Goal: Task Accomplishment & Management: Use online tool/utility

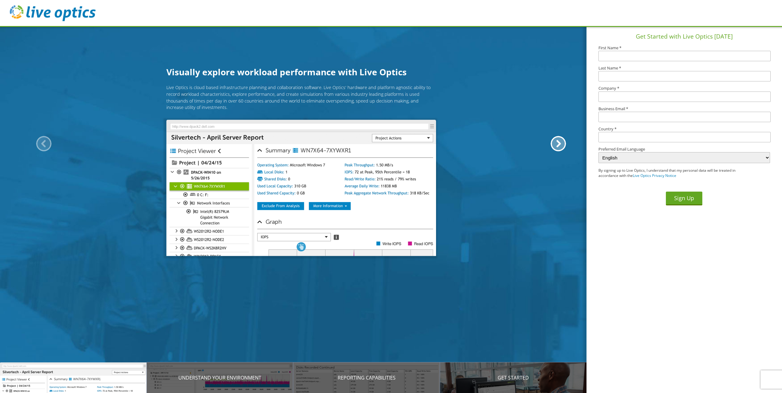
click at [643, 53] on input "text" at bounding box center [684, 56] width 172 height 10
click at [129, 47] on section "Visually explore workload performance with Live Optics Live Optics is cloud bas…" at bounding box center [301, 222] width 602 height 393
click at [24, 143] on div "Live Optics is cloud based infrastructure planning and collaboration software. …" at bounding box center [301, 168] width 602 height 167
click at [44, 145] on div at bounding box center [43, 143] width 15 height 15
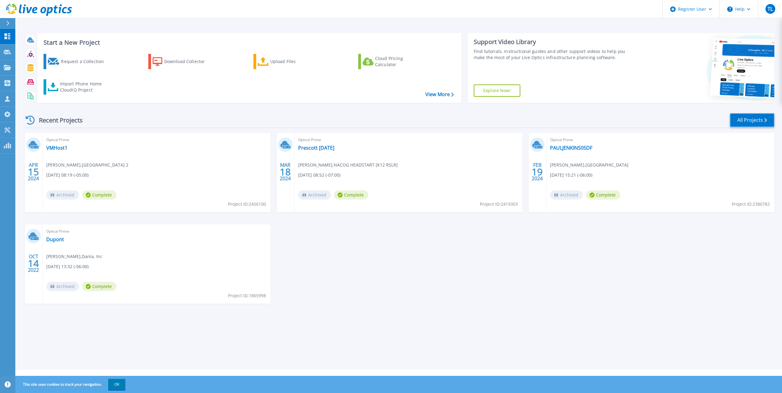
click at [758, 119] on link "All Projects" at bounding box center [752, 120] width 44 height 14
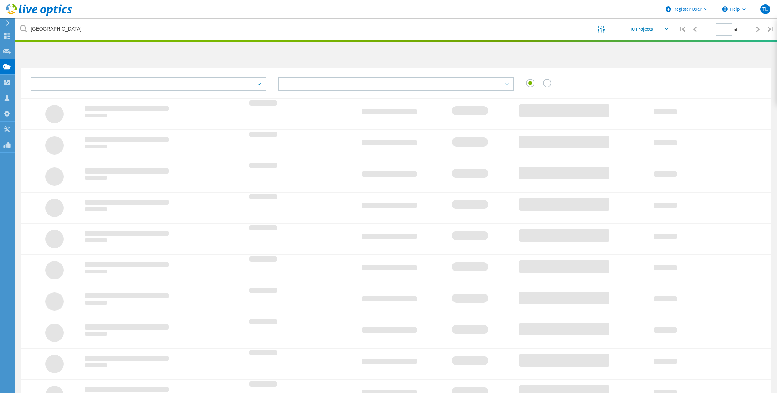
type input "1"
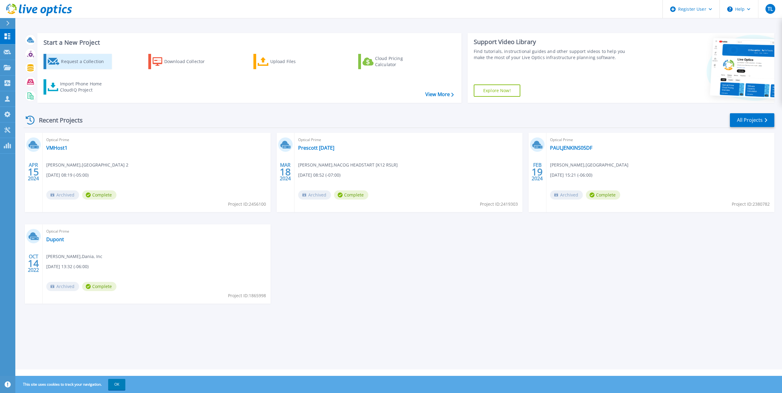
click at [95, 66] on div "Request a Collection" at bounding box center [85, 61] width 49 height 12
click at [383, 256] on div "APR 15 2024 Optical Prime VMHost1 Katherin Smith , SOUTHSIDE SCHOOL DISTRICT 2 …" at bounding box center [397, 224] width 756 height 183
